Goal: Task Accomplishment & Management: Manage account settings

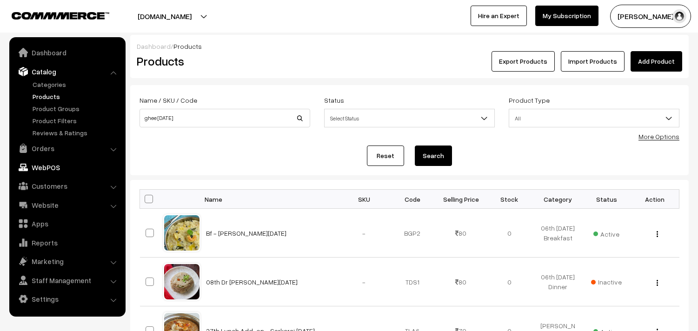
click at [40, 142] on link "Orders" at bounding box center [67, 148] width 111 height 17
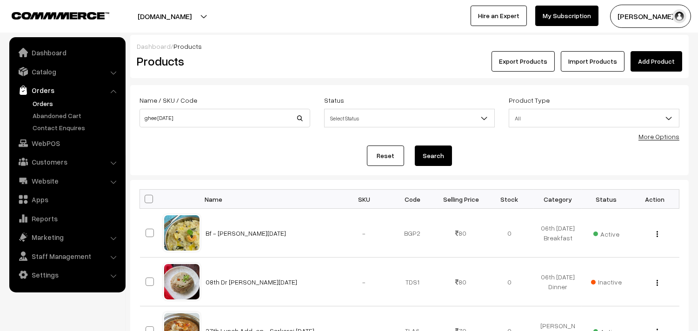
click at [49, 99] on link "Orders" at bounding box center [76, 104] width 92 height 10
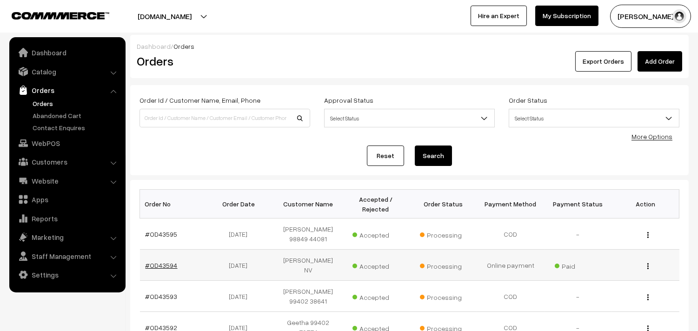
click at [166, 261] on link "#OD43594" at bounding box center [161, 265] width 32 height 8
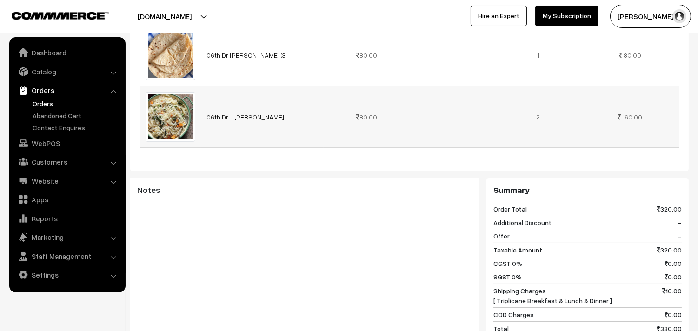
scroll to position [361, 0]
